Goal: Use online tool/utility: Utilize a website feature to perform a specific function

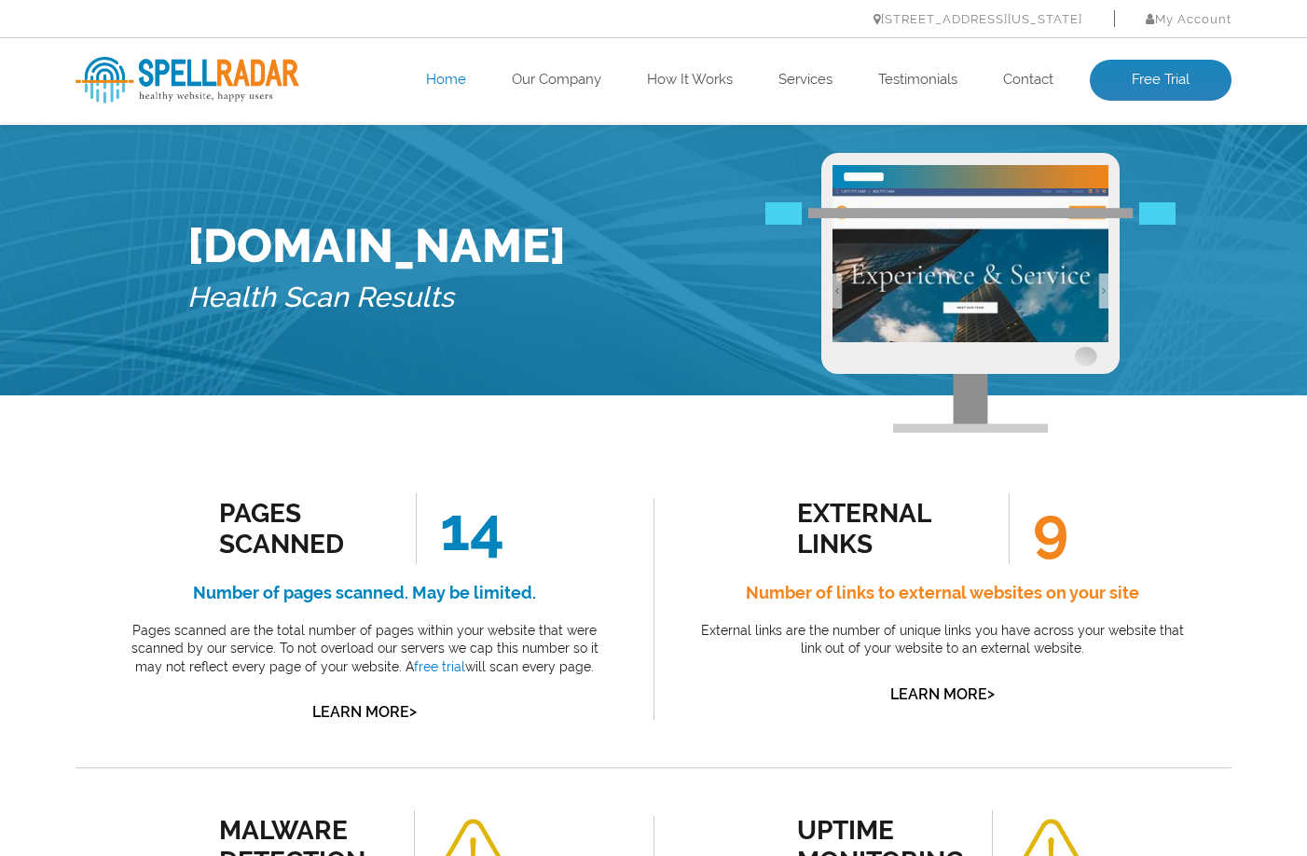
click at [430, 81] on link "Home" at bounding box center [446, 80] width 40 height 19
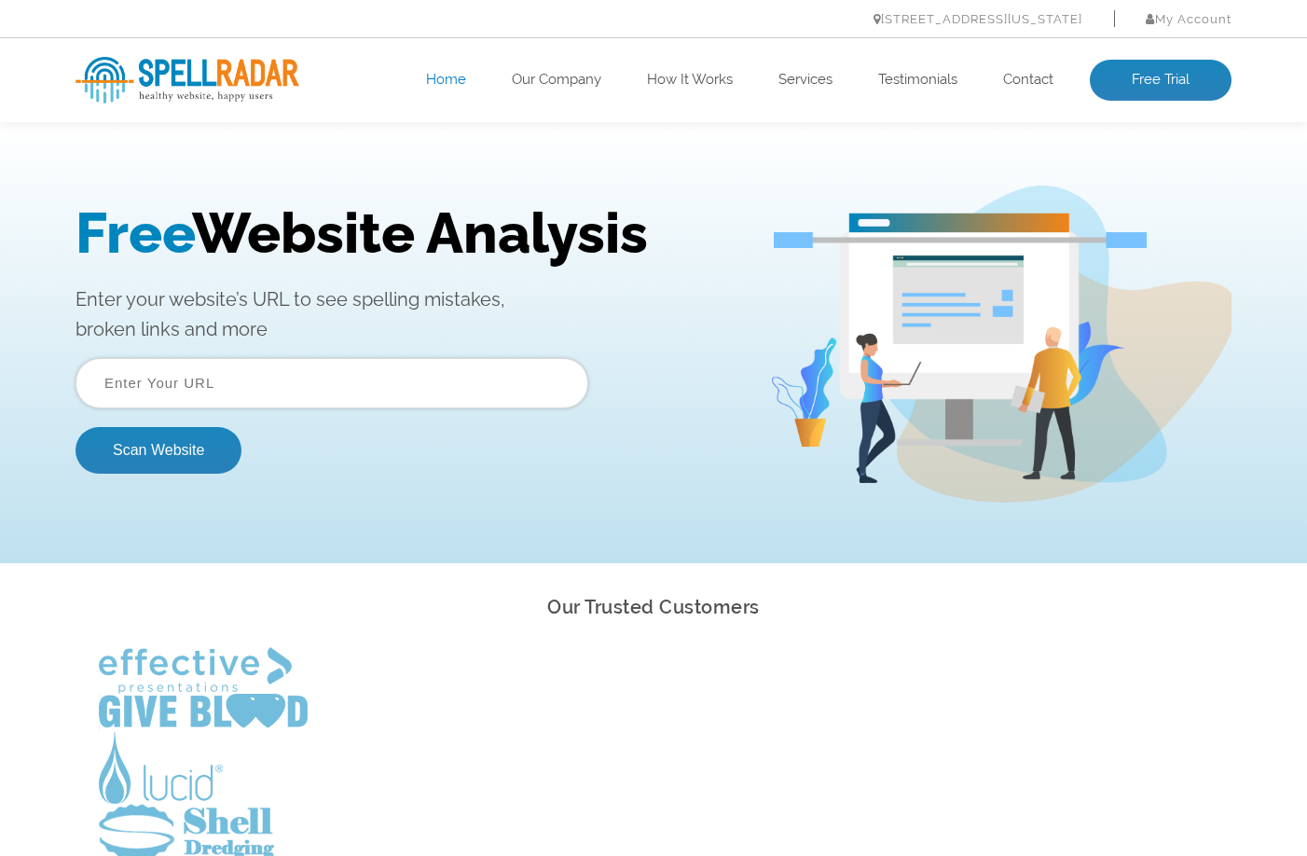
click at [214, 381] on input "text" at bounding box center [332, 383] width 513 height 50
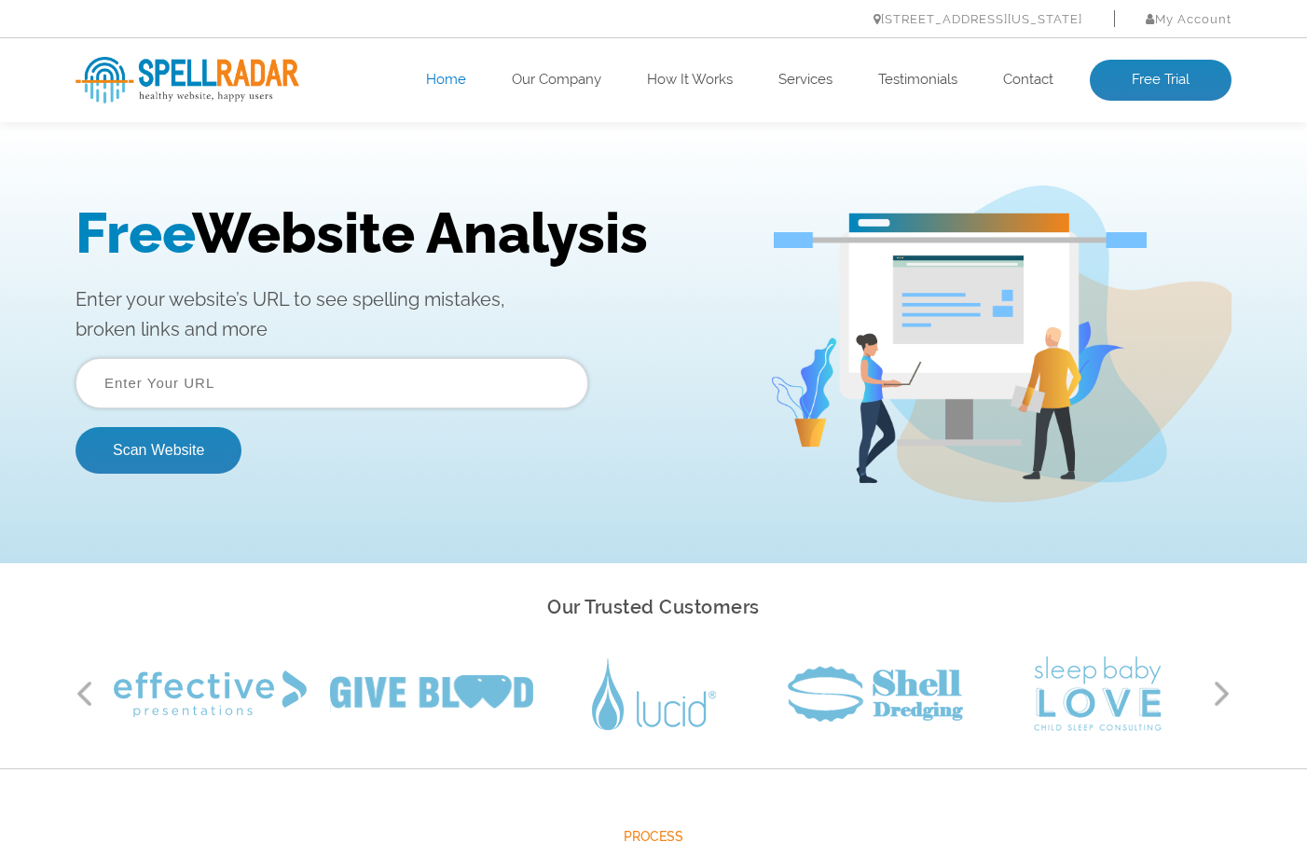
paste input "[URL][DOMAIN_NAME]"
type input "[URL][DOMAIN_NAME]"
click at [144, 446] on button "Scan Website" at bounding box center [159, 450] width 166 height 47
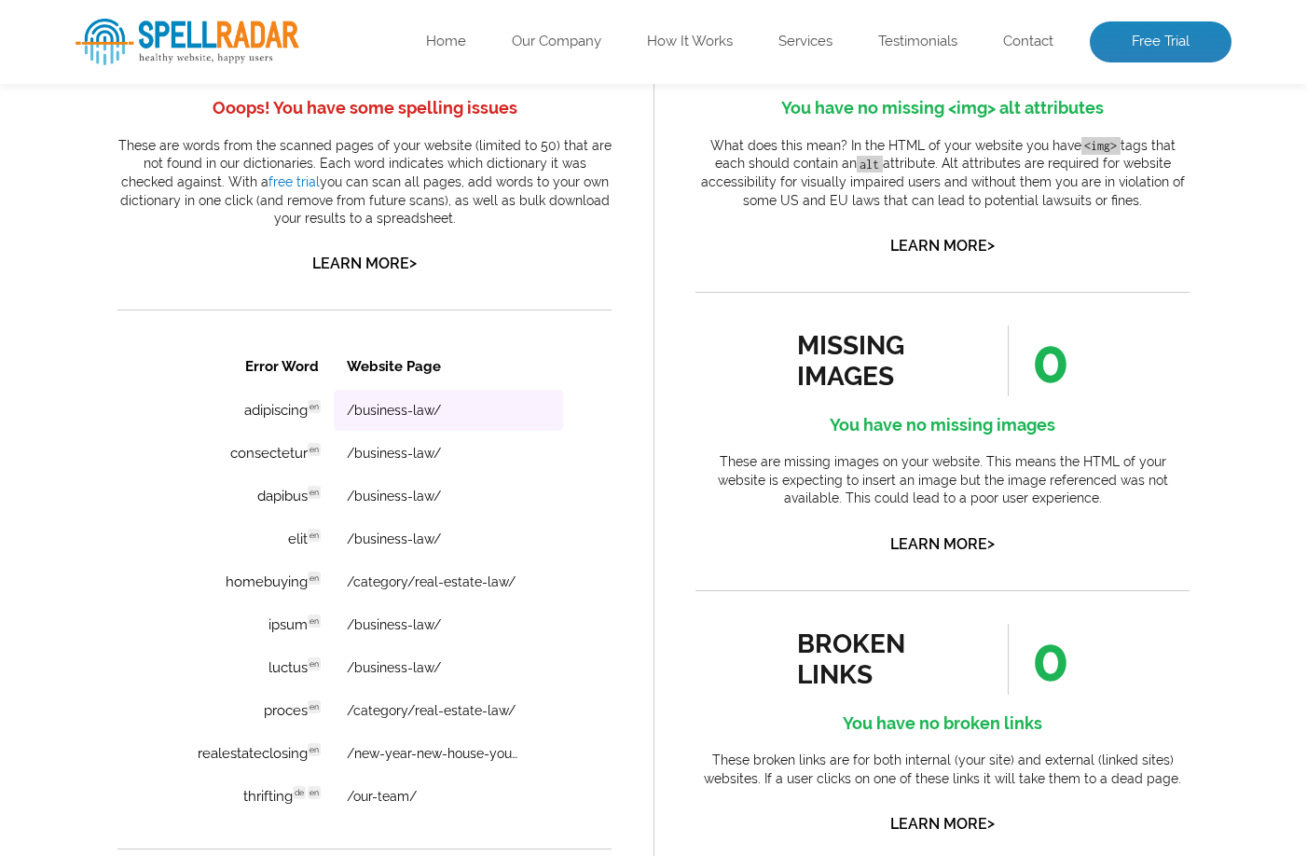
scroll to position [1212, 0]
